Goal: Information Seeking & Learning: Learn about a topic

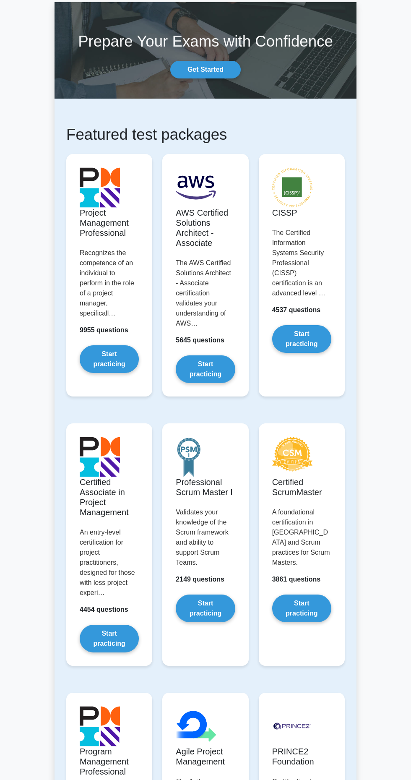
scroll to position [53, 0]
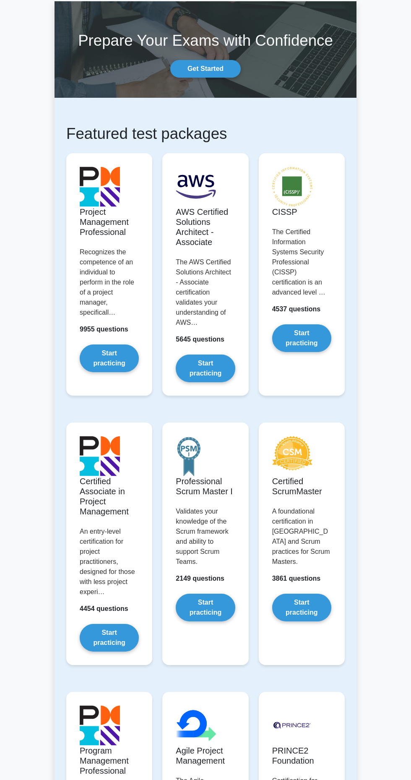
click at [112, 356] on link "Start practicing" at bounding box center [109, 358] width 59 height 28
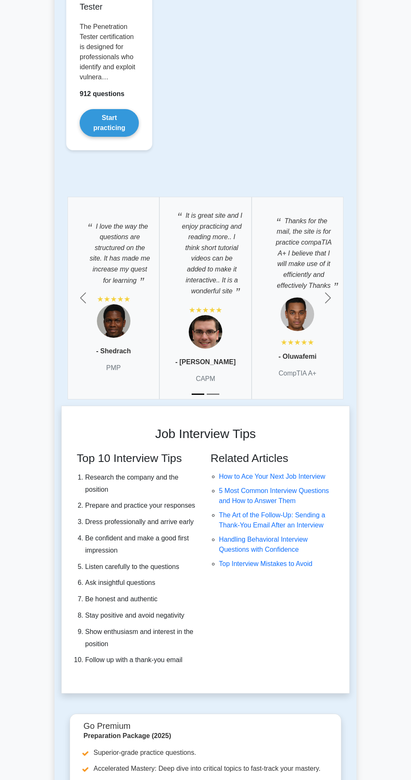
scroll to position [2872, 0]
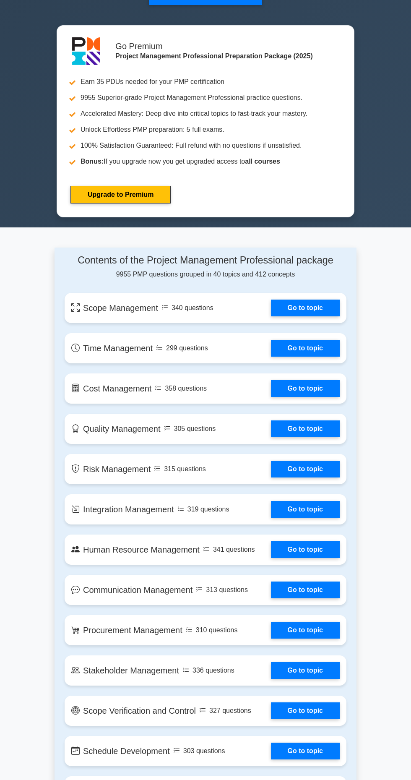
scroll to position [306, 0]
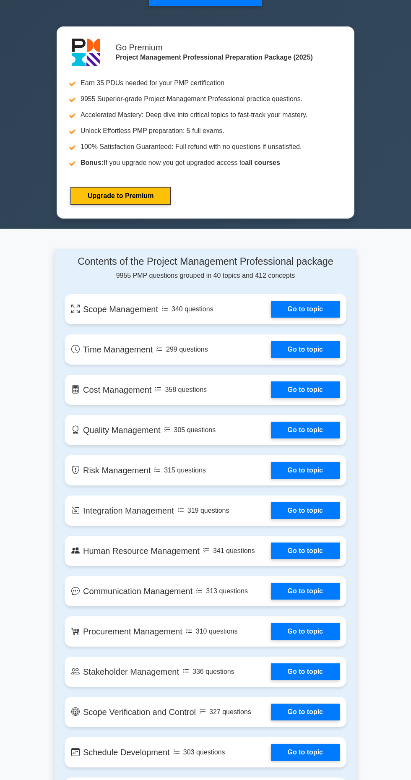
click at [321, 310] on link "Go to topic" at bounding box center [305, 309] width 69 height 17
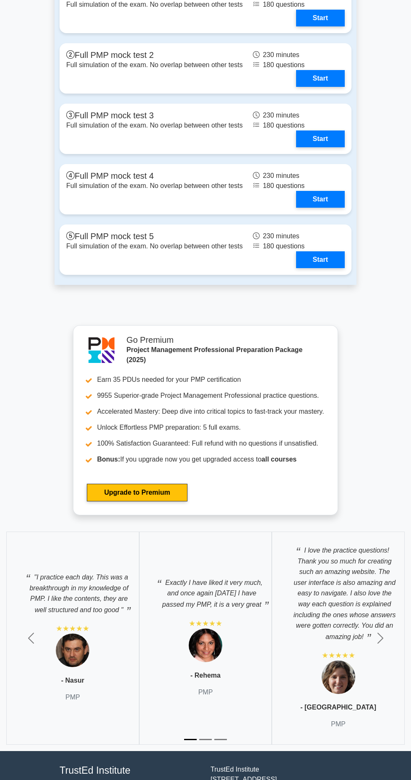
scroll to position [2594, 0]
